Goal: Check status

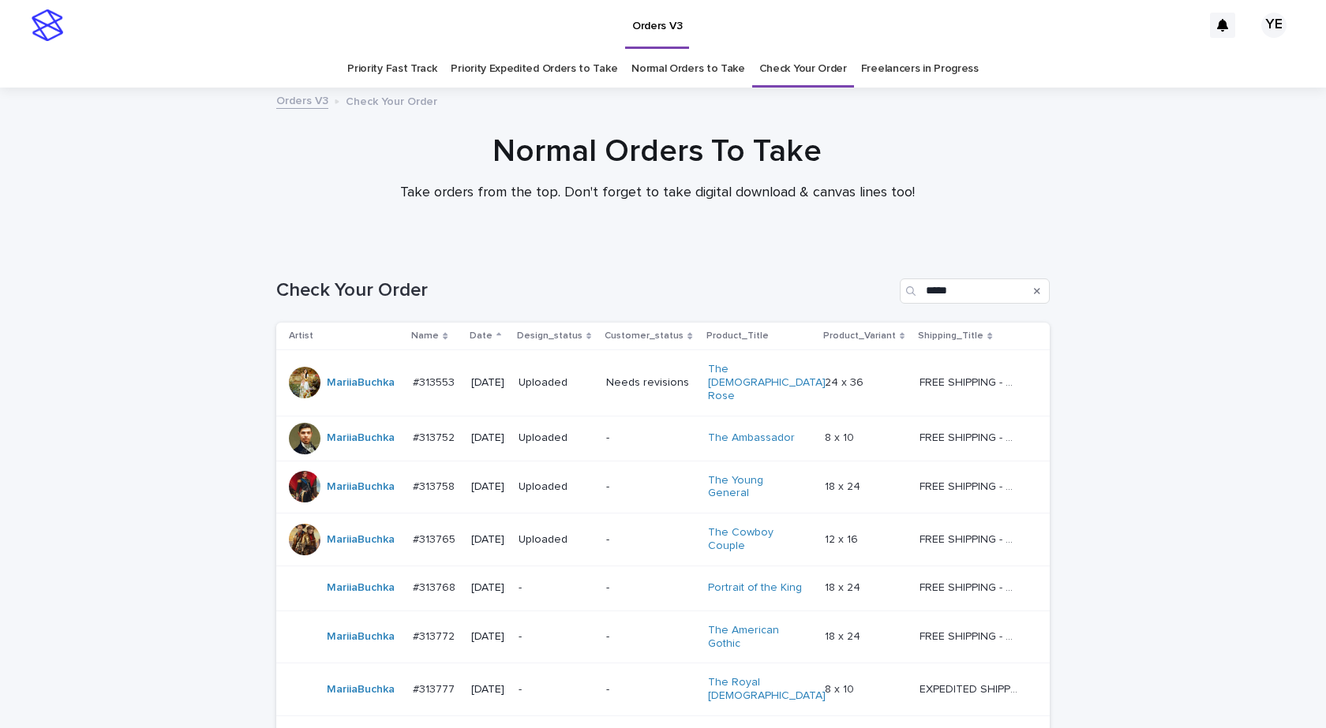
scroll to position [131, 0]
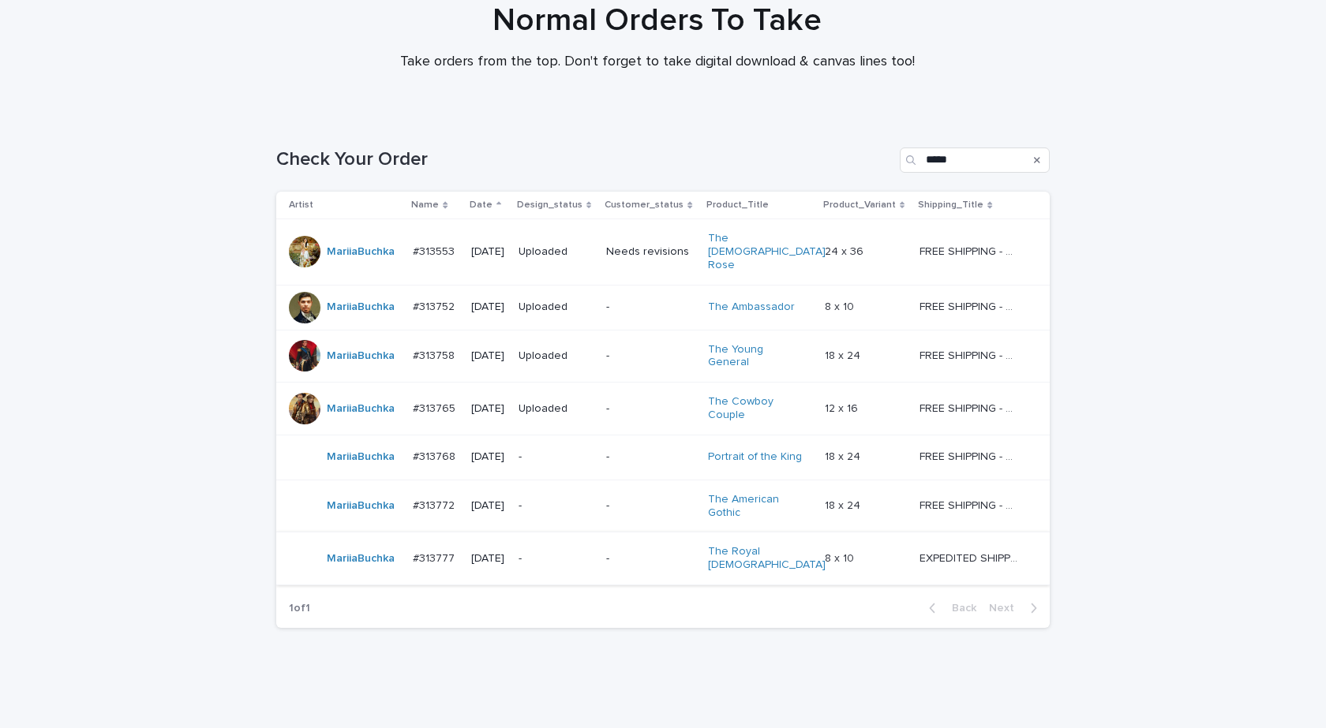
click at [370, 549] on table "Artist Name Date Design_status Customer_status Product_Title Product_Variant Sh…" at bounding box center [662, 389] width 773 height 394
click at [376, 546] on td "MariiaBuchka" at bounding box center [341, 559] width 130 height 53
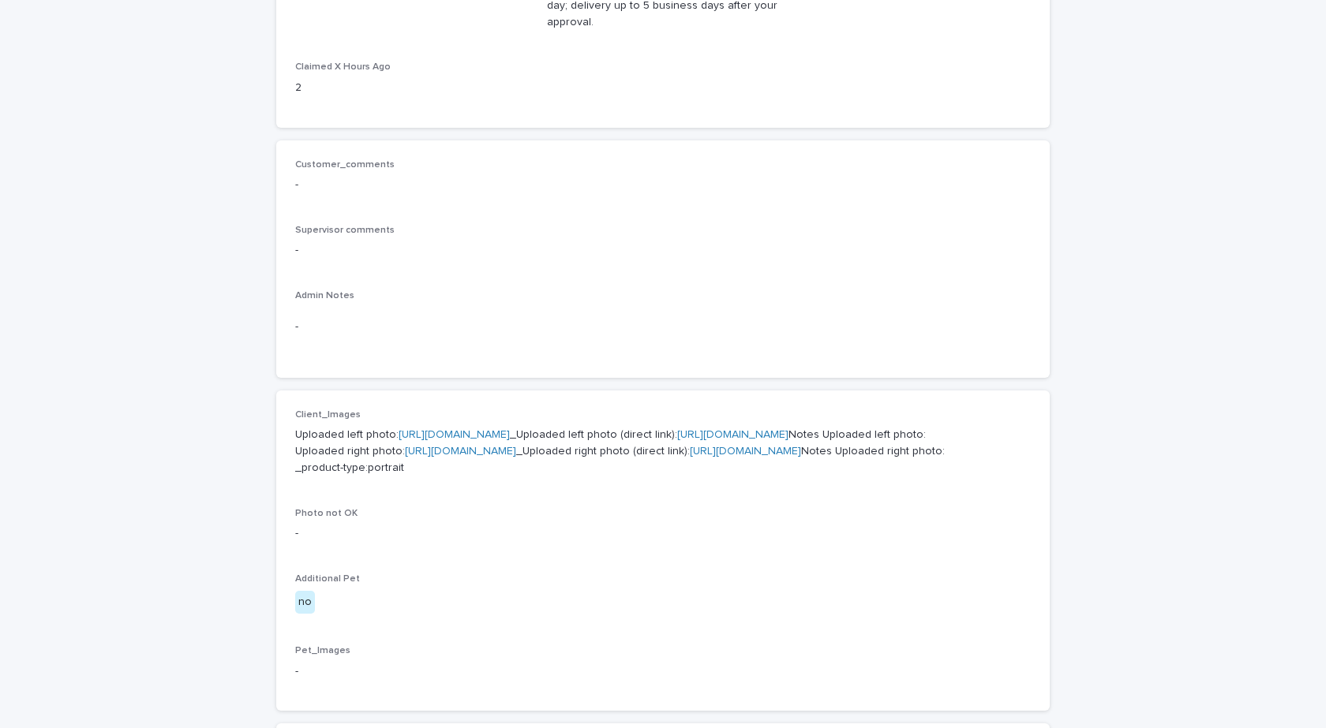
scroll to position [473, 0]
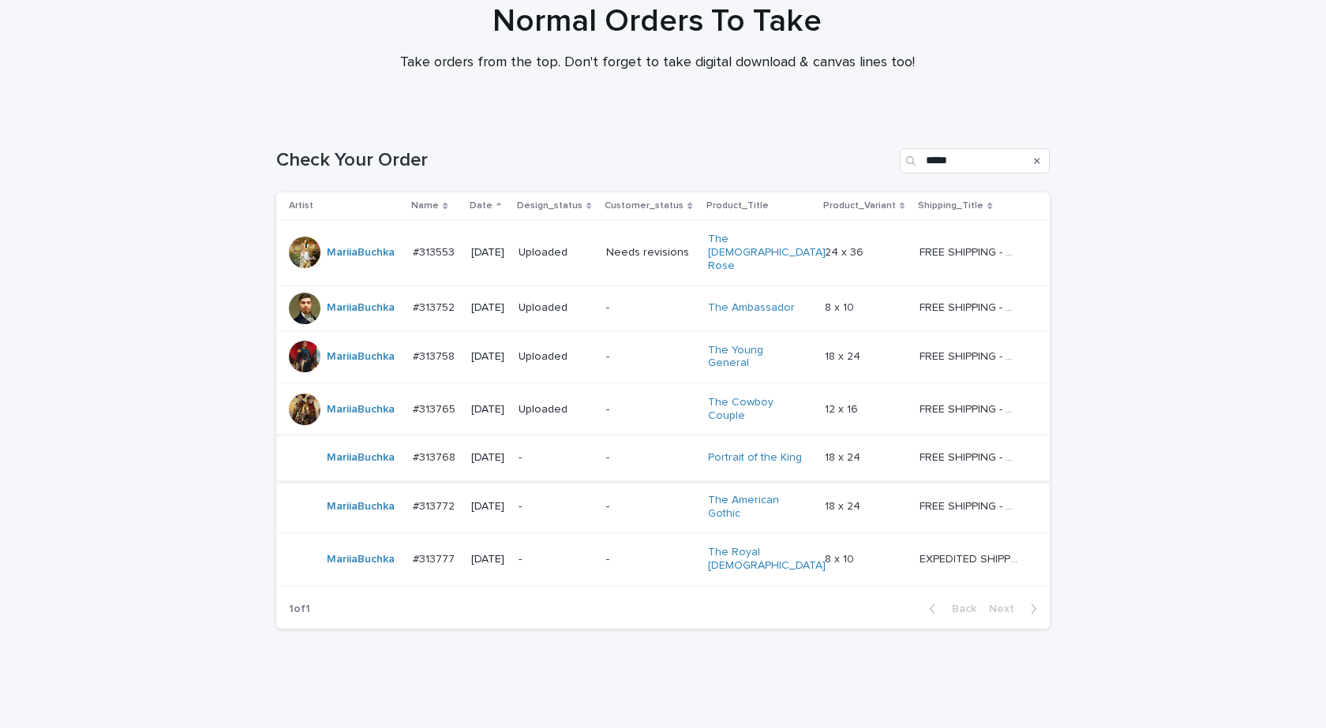
scroll to position [131, 0]
click at [357, 396] on div "MariiaBuchka" at bounding box center [361, 409] width 68 height 26
